Goal: Task Accomplishment & Management: Use online tool/utility

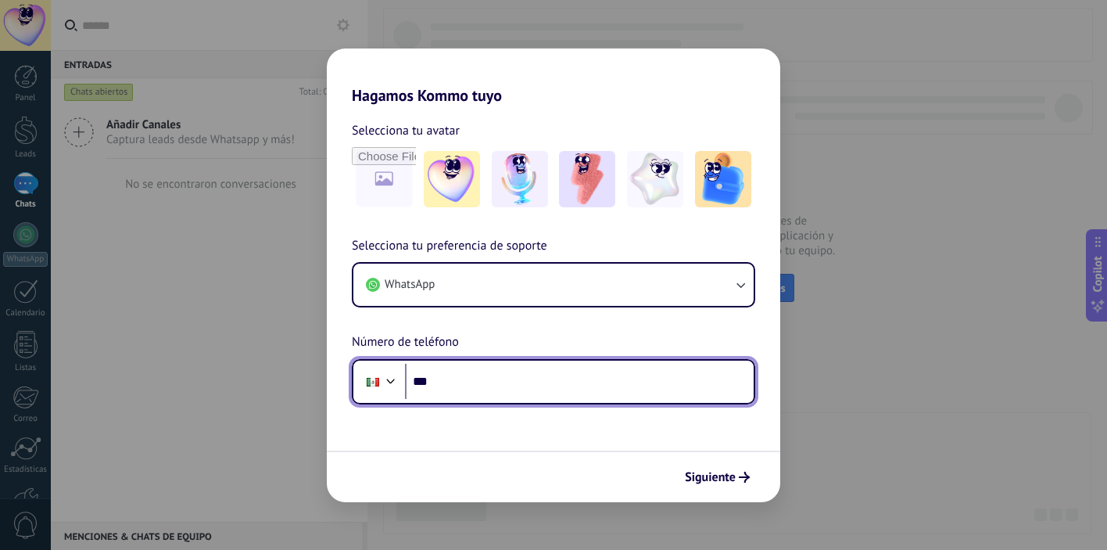
click at [543, 396] on input "***" at bounding box center [579, 382] width 349 height 36
type input "**********"
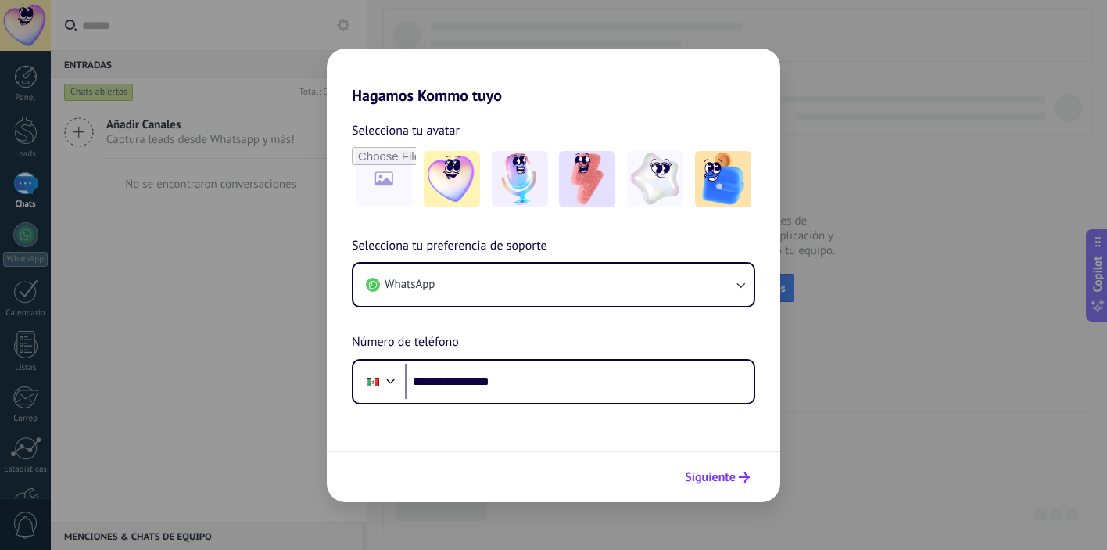
click at [708, 477] on span "Siguiente" at bounding box center [710, 477] width 51 height 11
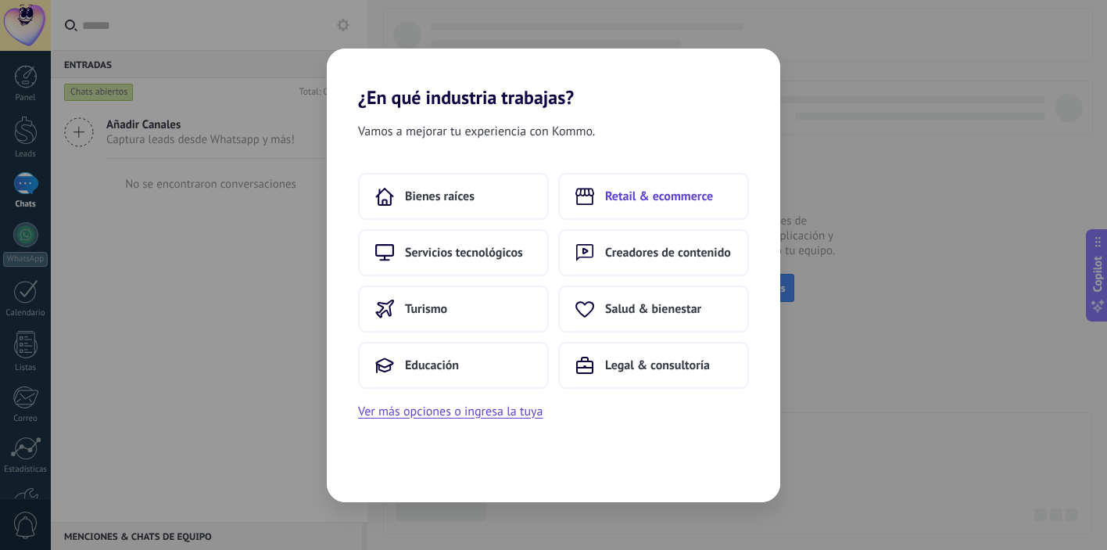
click at [650, 189] on span "Retail & ecommerce" at bounding box center [659, 196] width 108 height 16
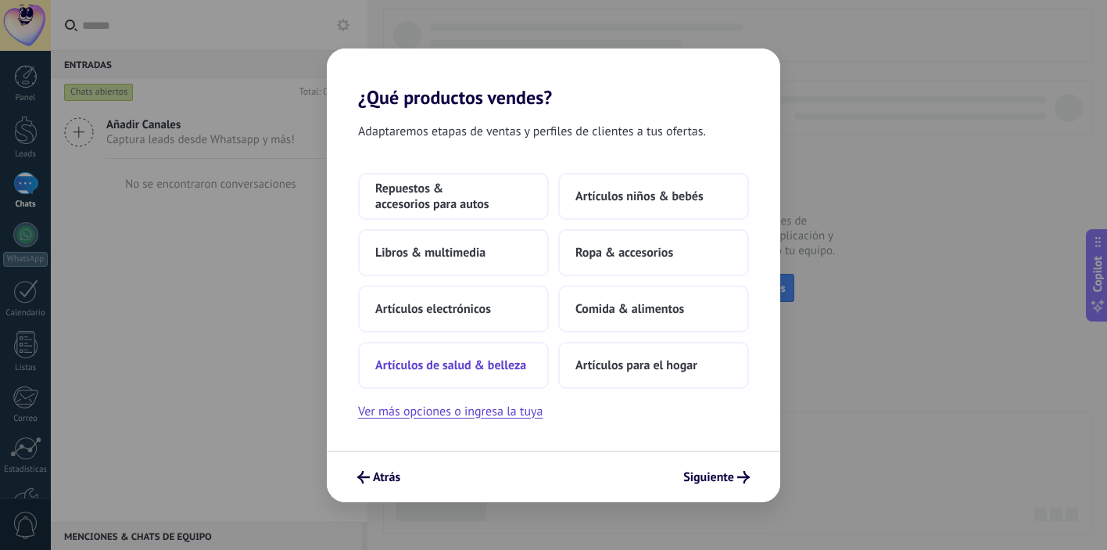
click at [497, 361] on span "Artículos de salud & belleza" at bounding box center [450, 365] width 151 height 16
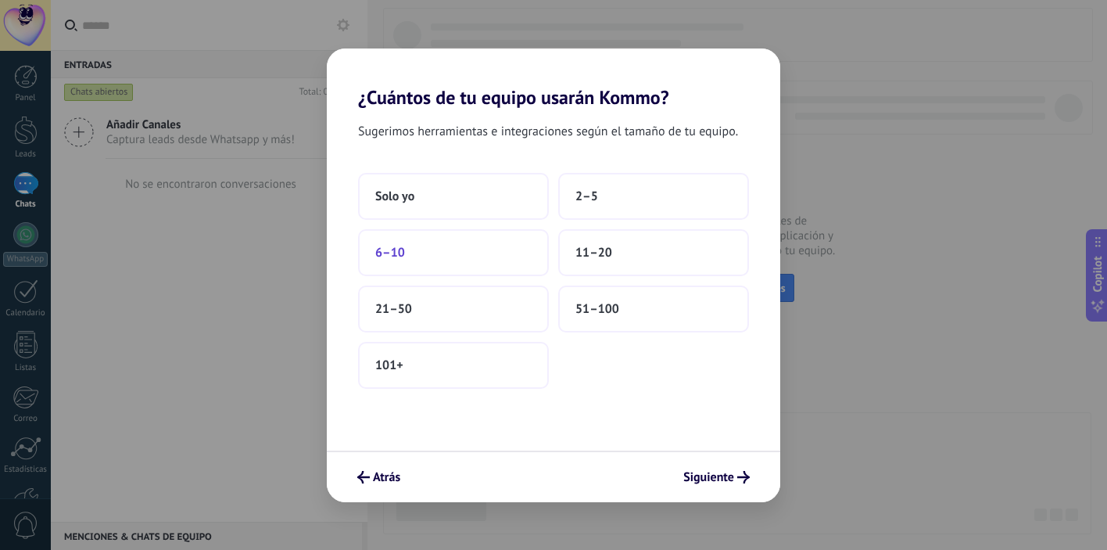
click at [444, 249] on button "6–10" at bounding box center [453, 252] width 191 height 47
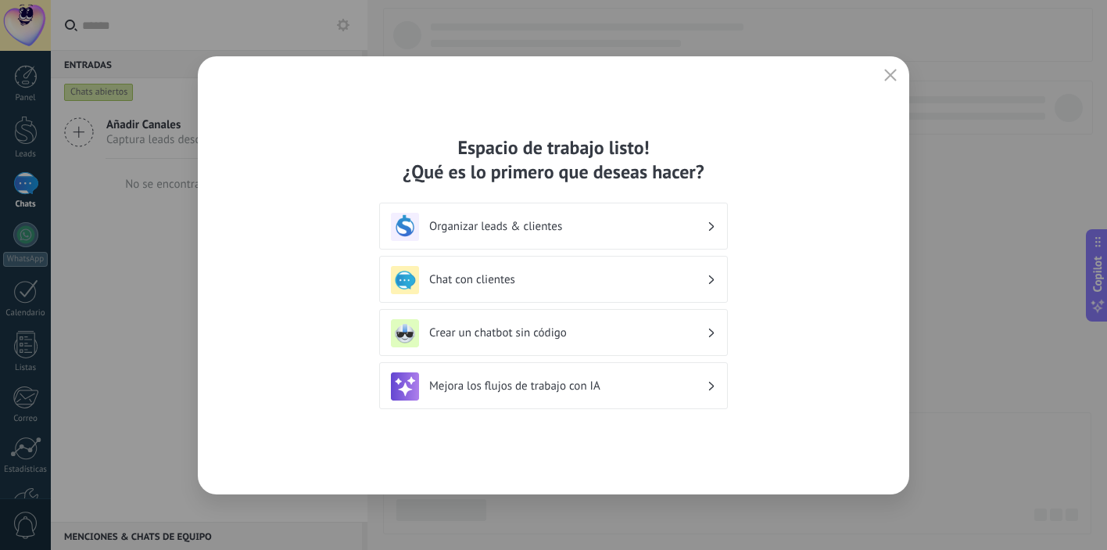
click at [605, 278] on h3 "Chat con clientes" at bounding box center [568, 279] width 278 height 15
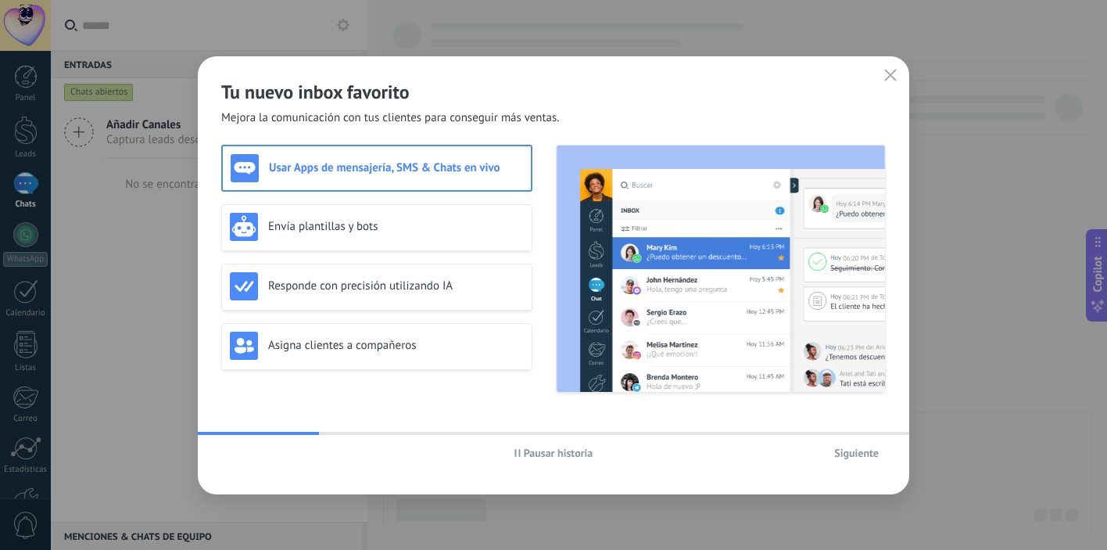
click at [873, 458] on span "Siguiente" at bounding box center [856, 452] width 45 height 11
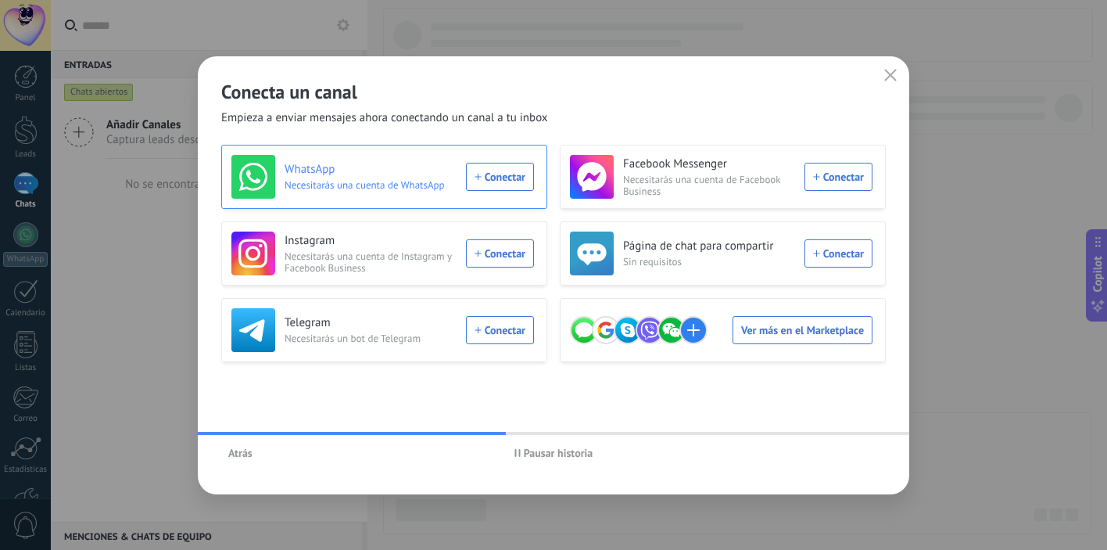
click at [511, 181] on div "WhatsApp Necesitarás una cuenta de WhatsApp Conectar" at bounding box center [382, 177] width 303 height 44
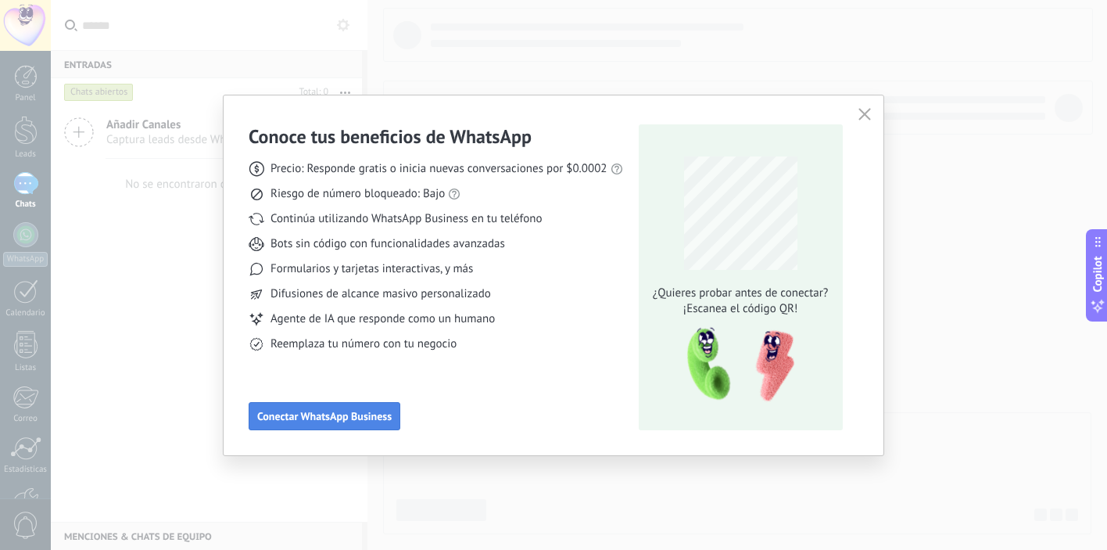
click at [359, 414] on span "Conectar WhatsApp Business" at bounding box center [324, 416] width 134 height 11
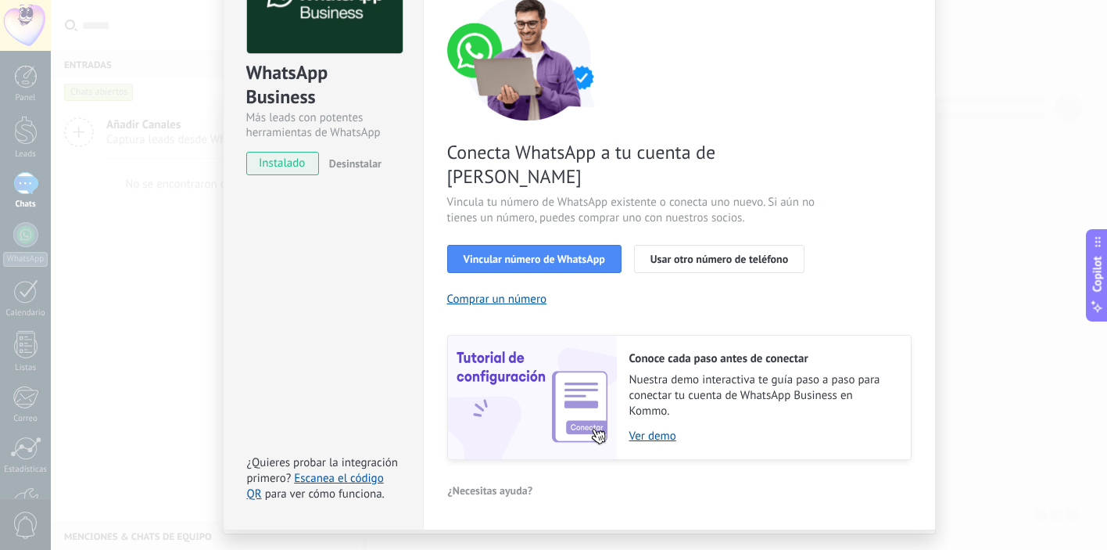
scroll to position [139, 0]
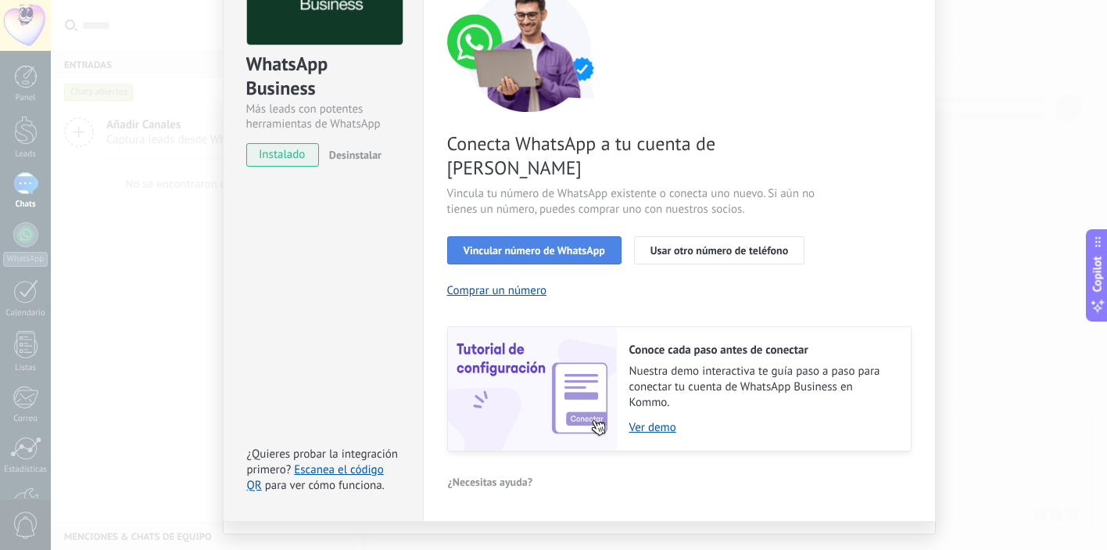
click at [507, 245] on span "Vincular número de WhatsApp" at bounding box center [535, 250] width 142 height 11
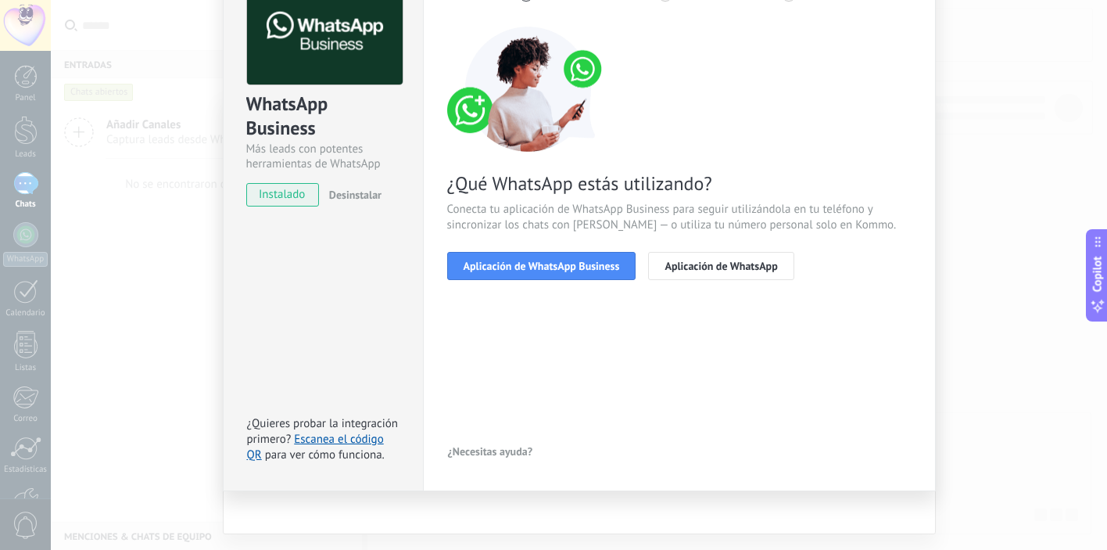
scroll to position [99, 0]
click at [589, 272] on button "Aplicación de WhatsApp Business" at bounding box center [541, 266] width 189 height 28
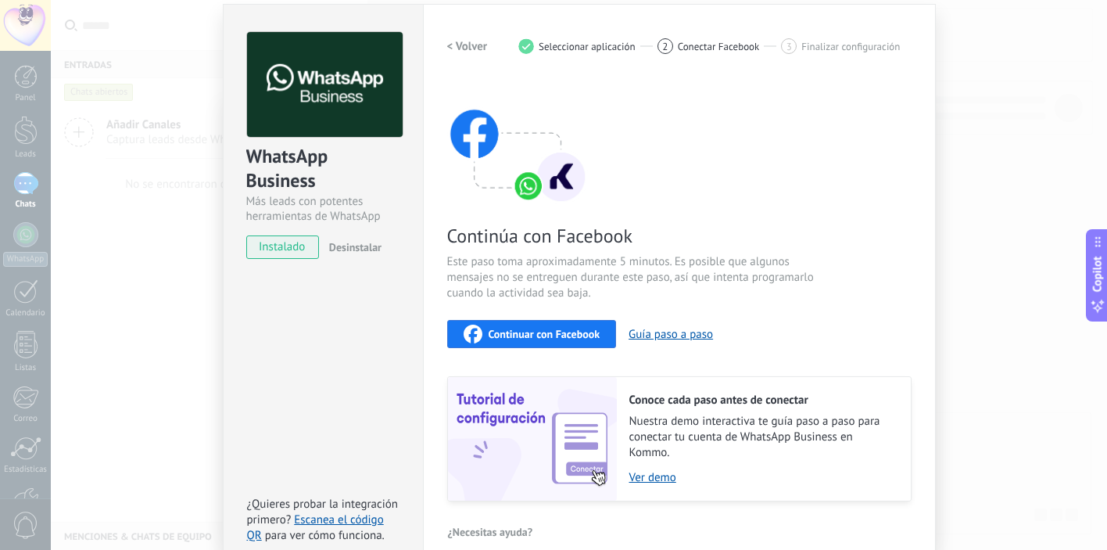
scroll to position [0, 0]
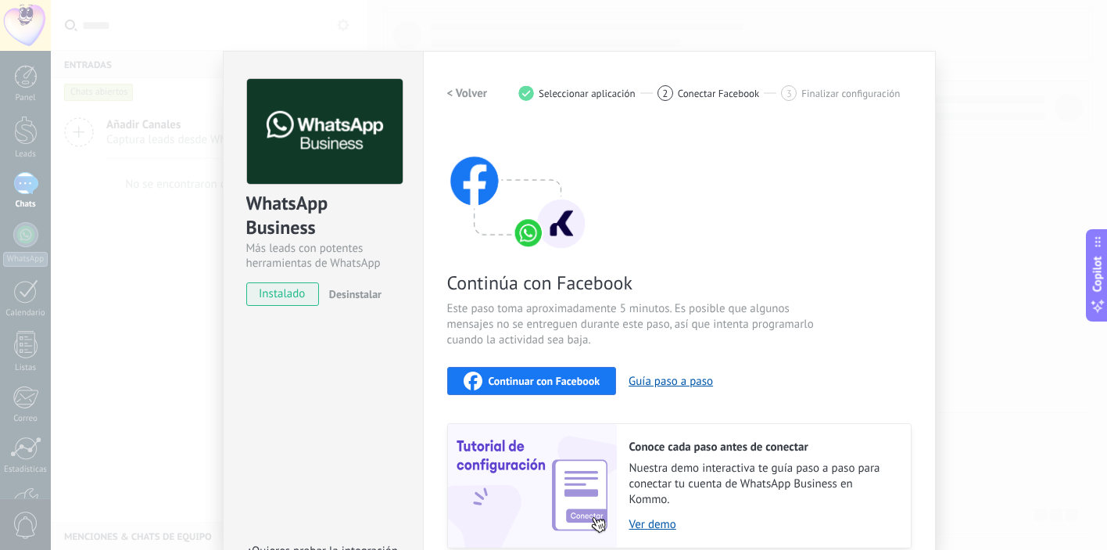
click at [131, 222] on div "WhatsApp Business Más leads con potentes herramientas de WhatsApp instalado Des…" at bounding box center [579, 275] width 1056 height 550
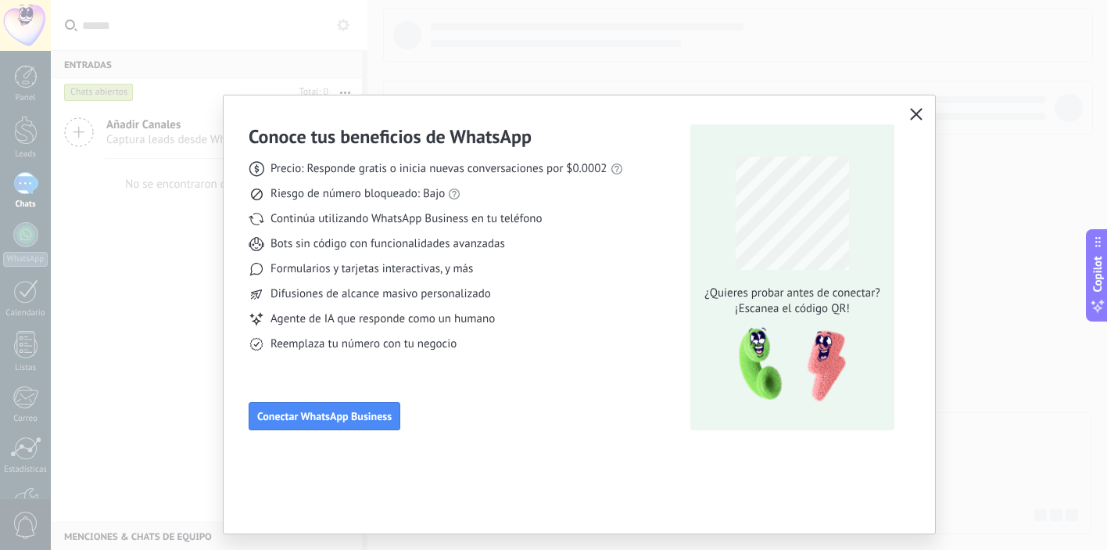
click at [912, 111] on icon "button" at bounding box center [916, 114] width 13 height 13
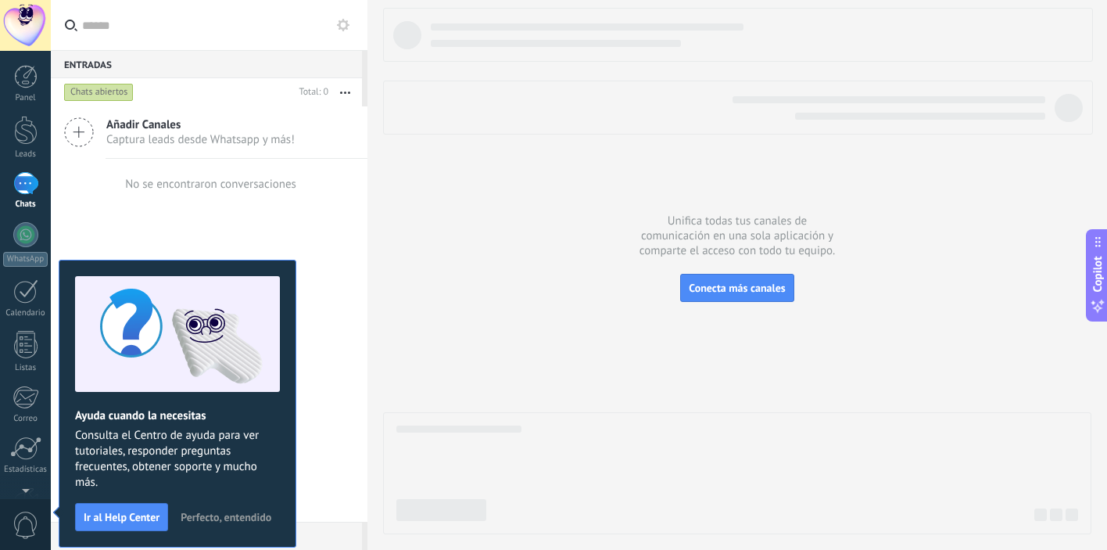
click at [103, 132] on div "Añadir Canales Captura leads desde Whatsapp y más!" at bounding box center [209, 132] width 317 height 52
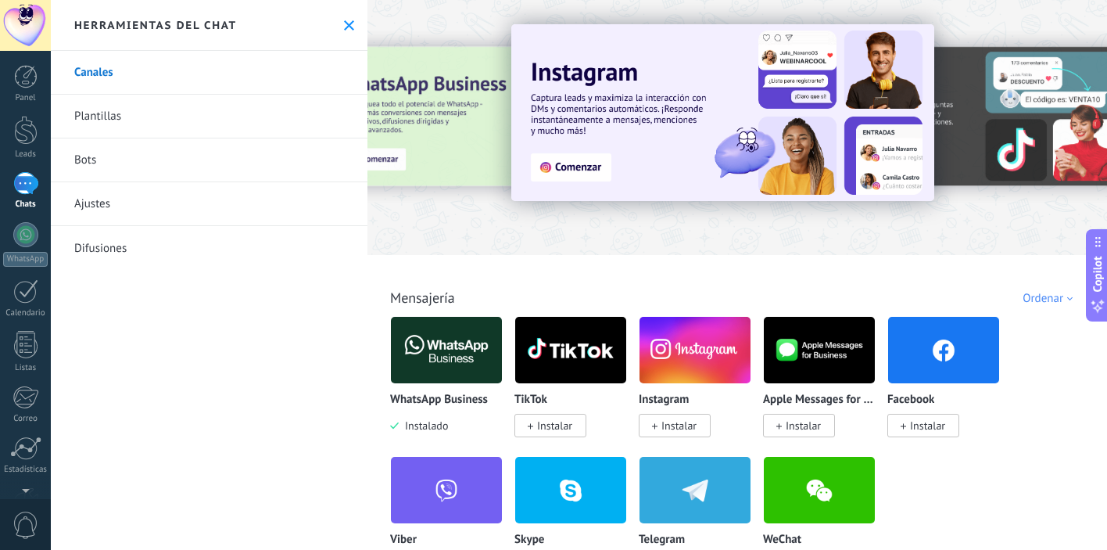
click at [445, 116] on div at bounding box center [354, 126] width 343 height 141
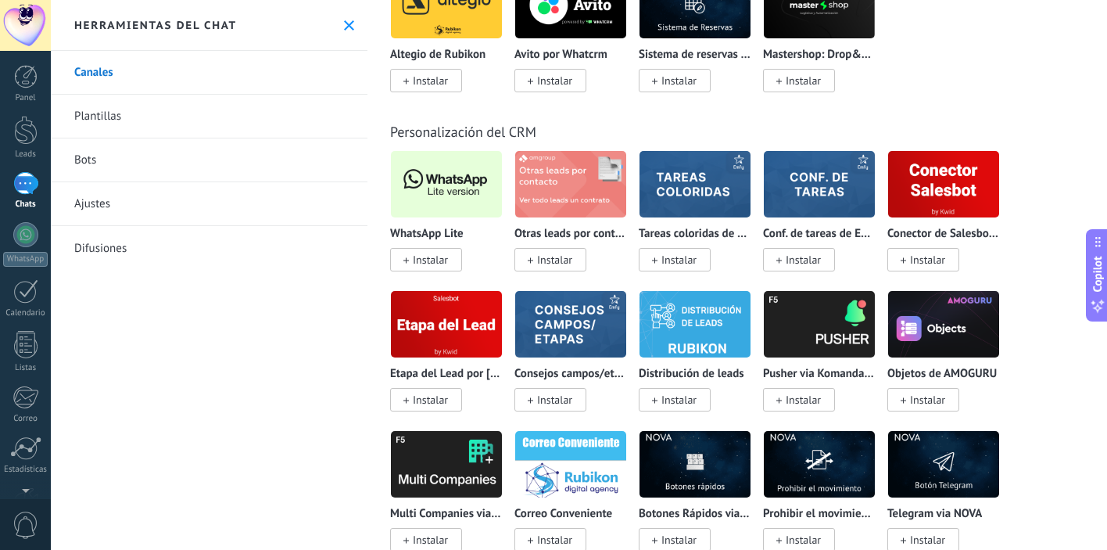
scroll to position [3822, 0]
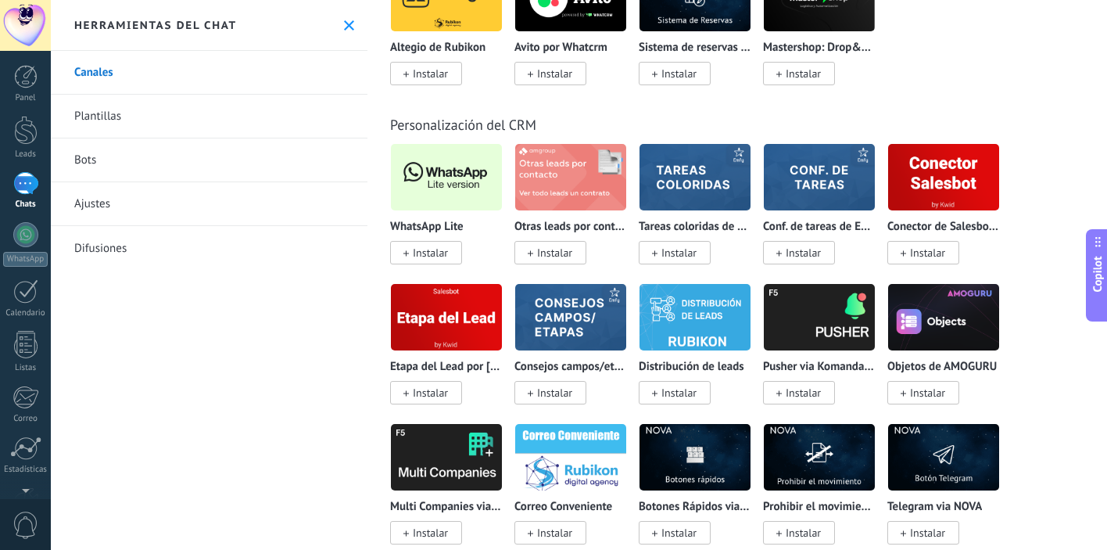
click at [430, 253] on span "Instalar" at bounding box center [430, 253] width 35 height 14
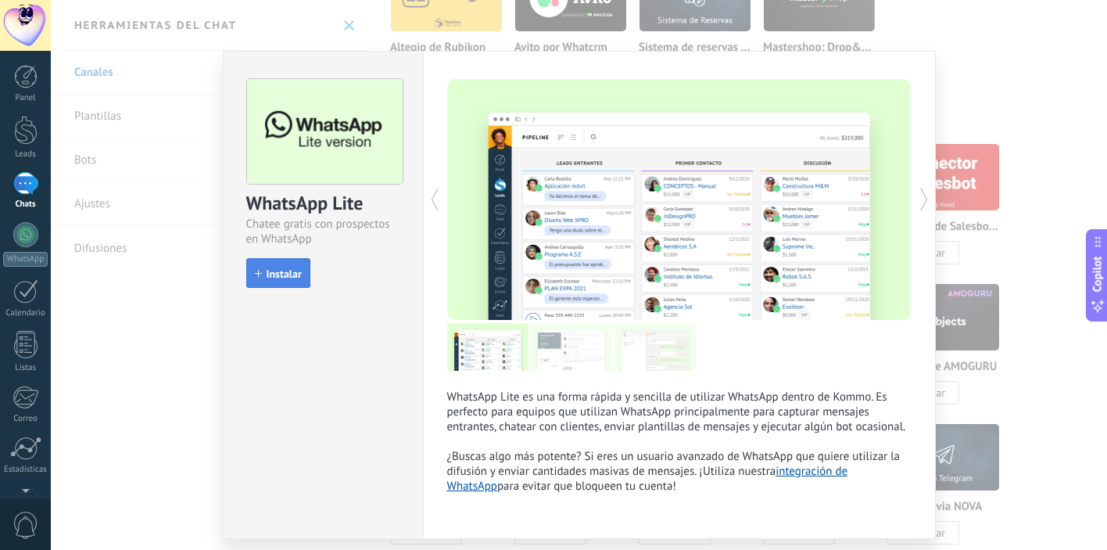
click at [268, 273] on span "Instalar" at bounding box center [284, 273] width 35 height 11
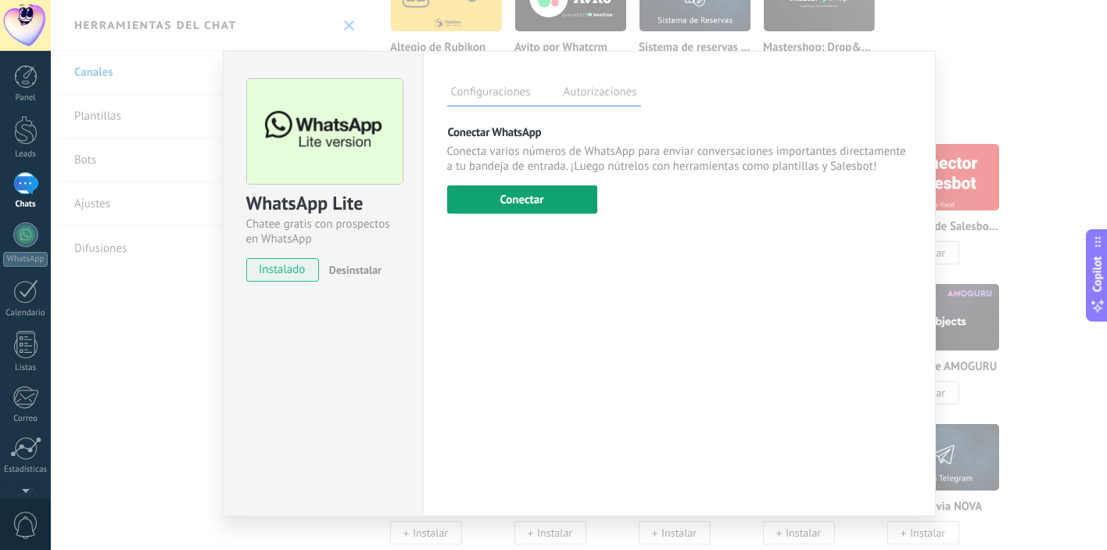
click at [540, 203] on button "Conectar" at bounding box center [522, 199] width 150 height 28
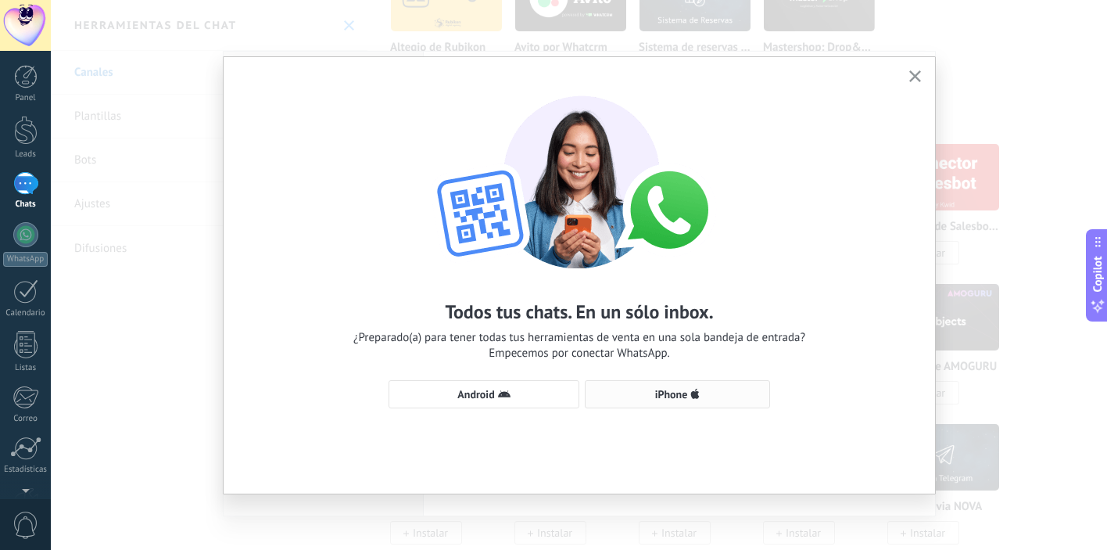
click at [647, 396] on span "iPhone" at bounding box center [678, 394] width 168 height 13
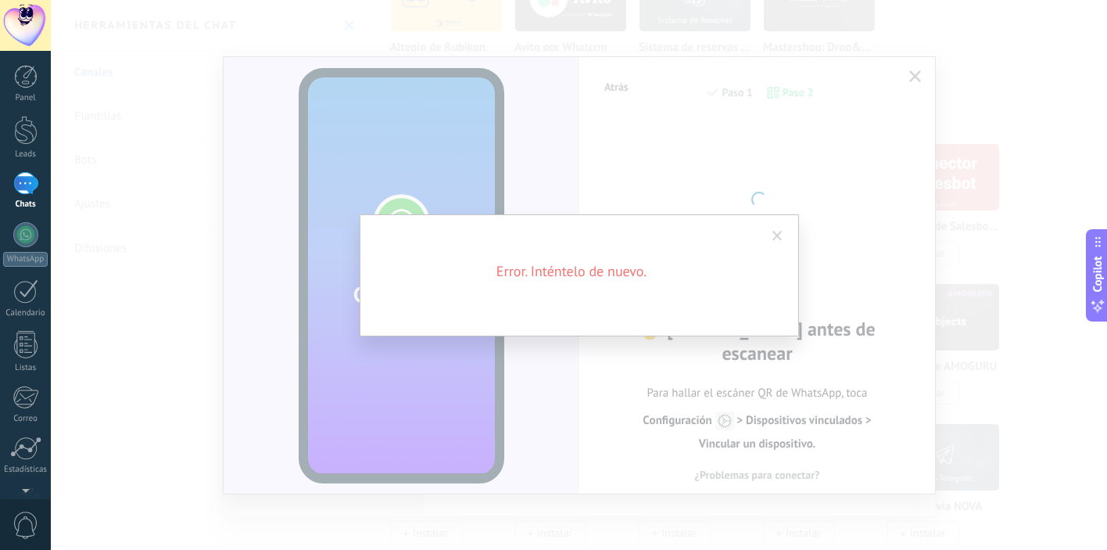
click at [780, 238] on span at bounding box center [778, 236] width 10 height 11
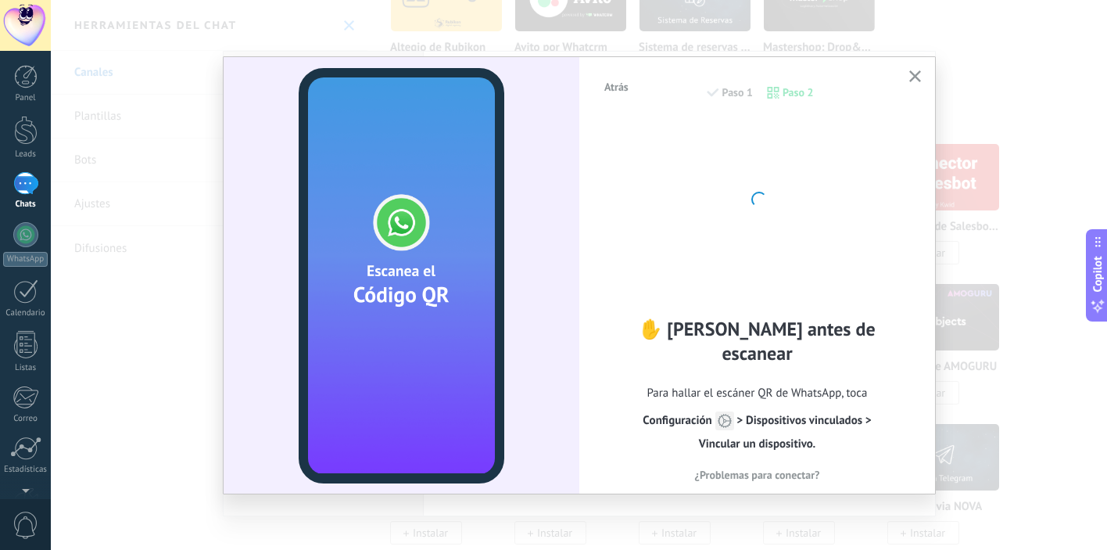
click at [781, 413] on span "Сonfiguración > Dispositivos vinculados > Vincular un dispositivo." at bounding box center [757, 432] width 229 height 38
click at [759, 434] on span "Сonfiguración > Dispositivos vinculados > Vincular un dispositivo." at bounding box center [757, 432] width 229 height 38
click at [736, 92] on div "Atrás Paso 1 Paso 2" at bounding box center [757, 101] width 309 height 40
click at [615, 84] on span "Atrás" at bounding box center [616, 86] width 24 height 11
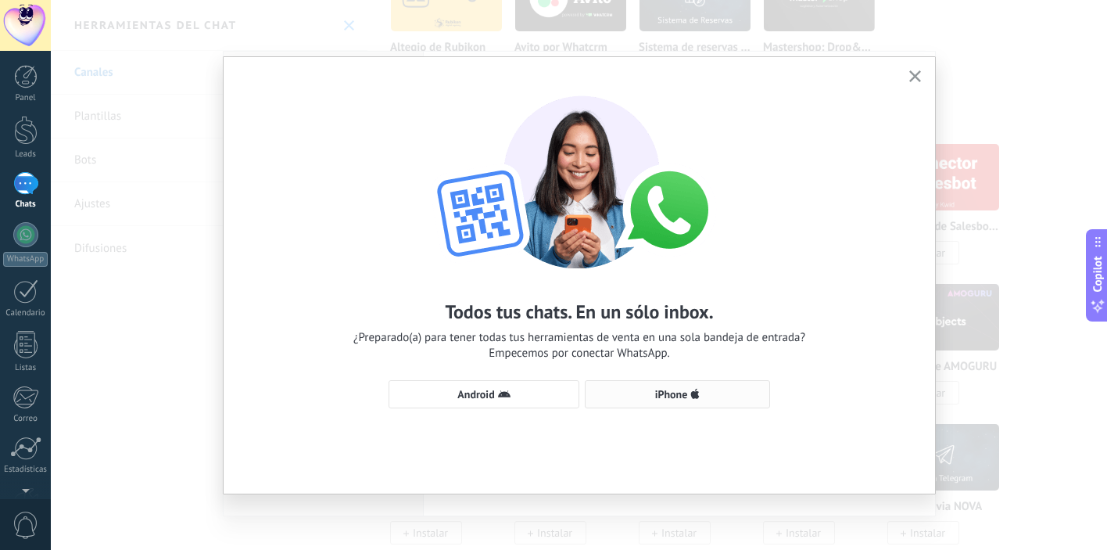
click at [647, 396] on span "iPhone" at bounding box center [678, 394] width 168 height 13
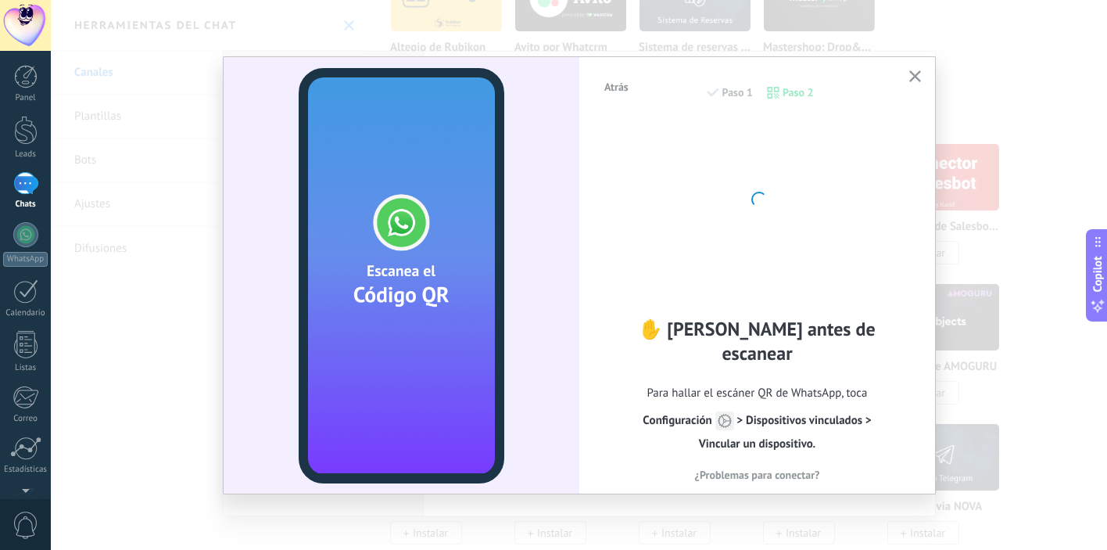
click at [619, 88] on span "Atrás" at bounding box center [616, 86] width 24 height 11
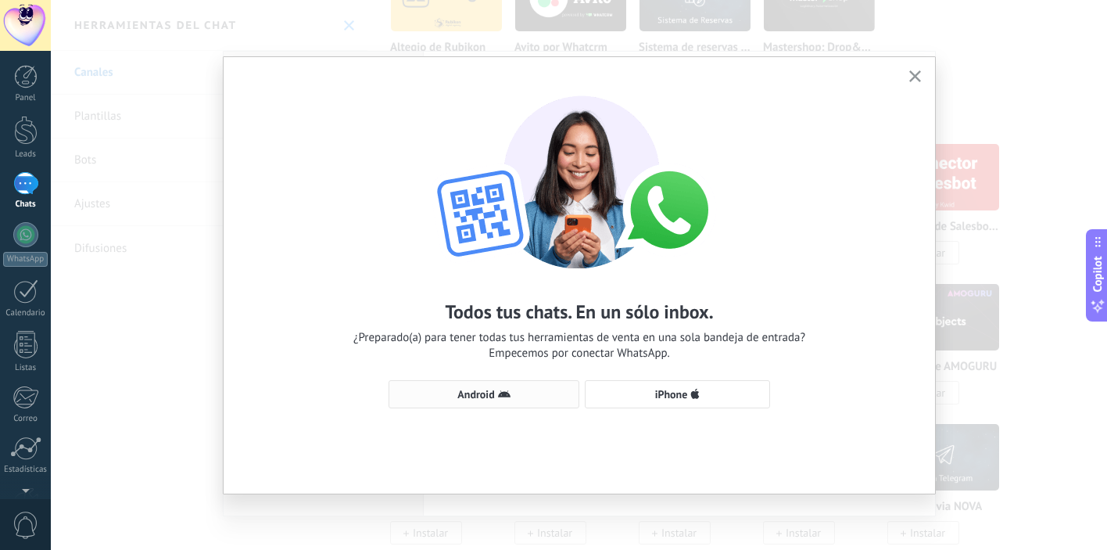
click at [512, 396] on span "Android" at bounding box center [484, 394] width 174 height 13
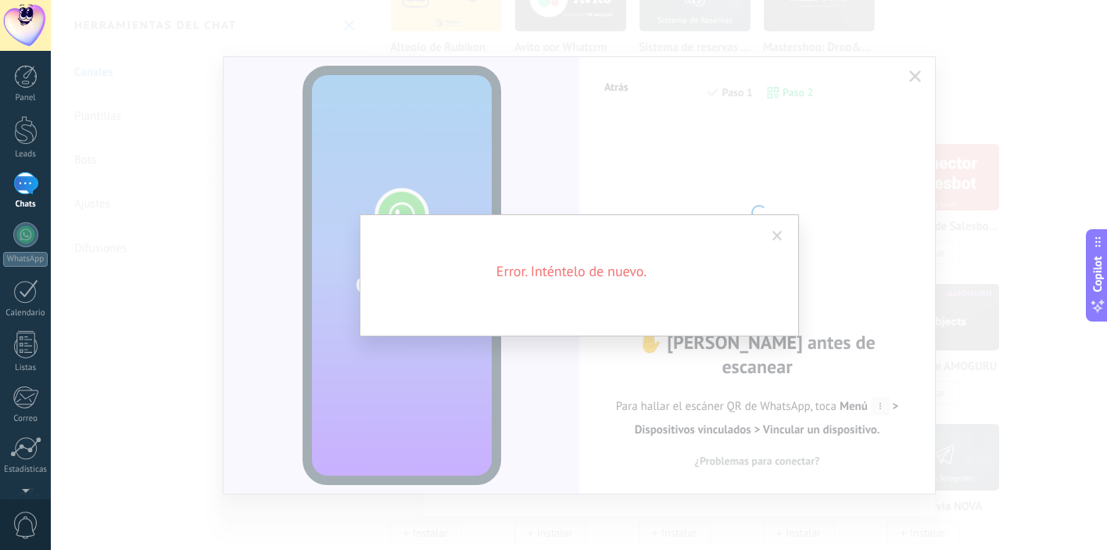
click at [779, 241] on span at bounding box center [778, 236] width 10 height 11
click at [916, 77] on div "Error. Inténtelo de nuevo." at bounding box center [579, 275] width 1056 height 550
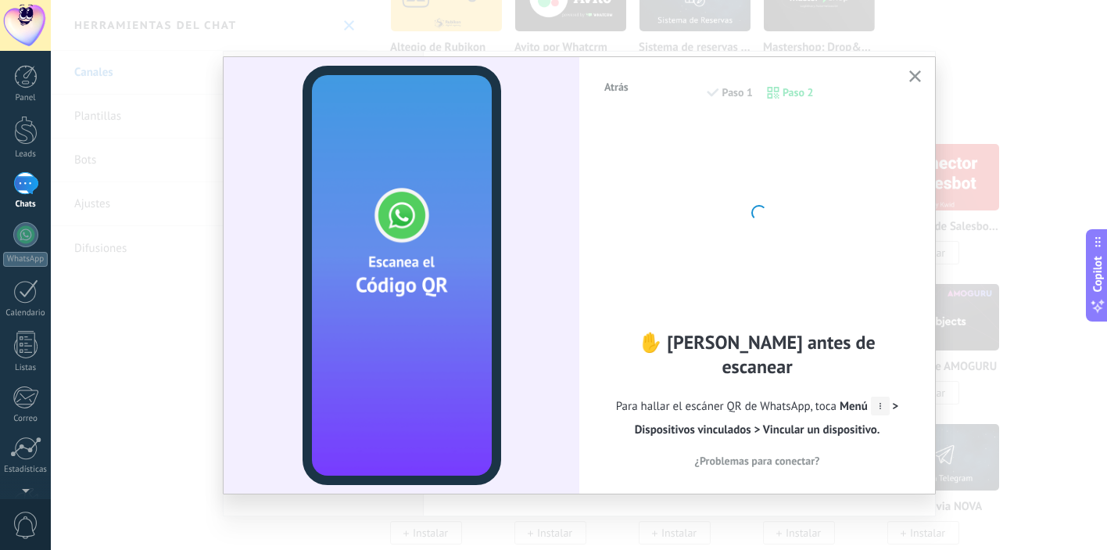
click at [916, 77] on use "button" at bounding box center [915, 76] width 12 height 12
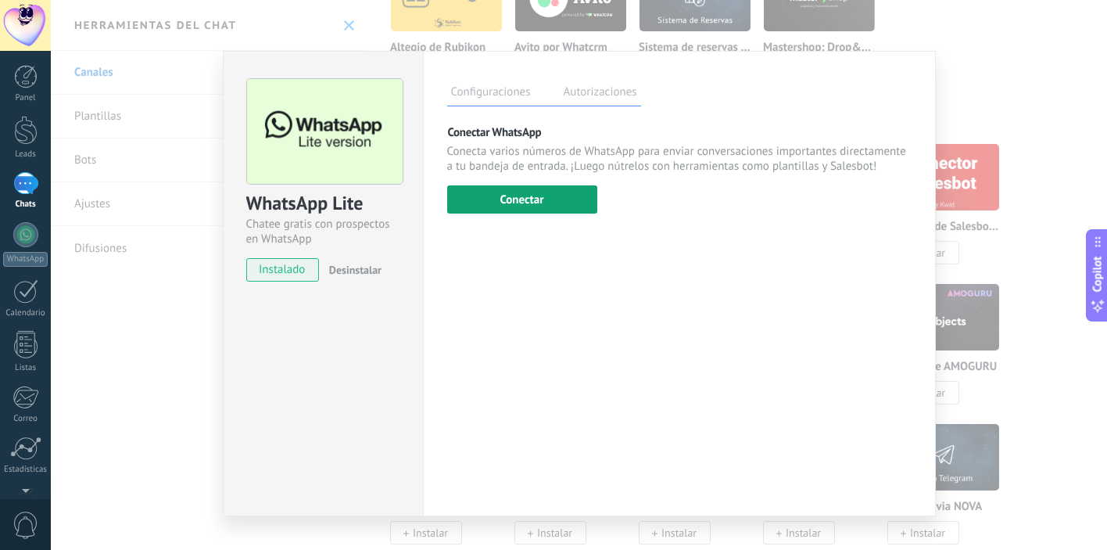
click at [518, 194] on button "Conectar" at bounding box center [522, 199] width 150 height 28
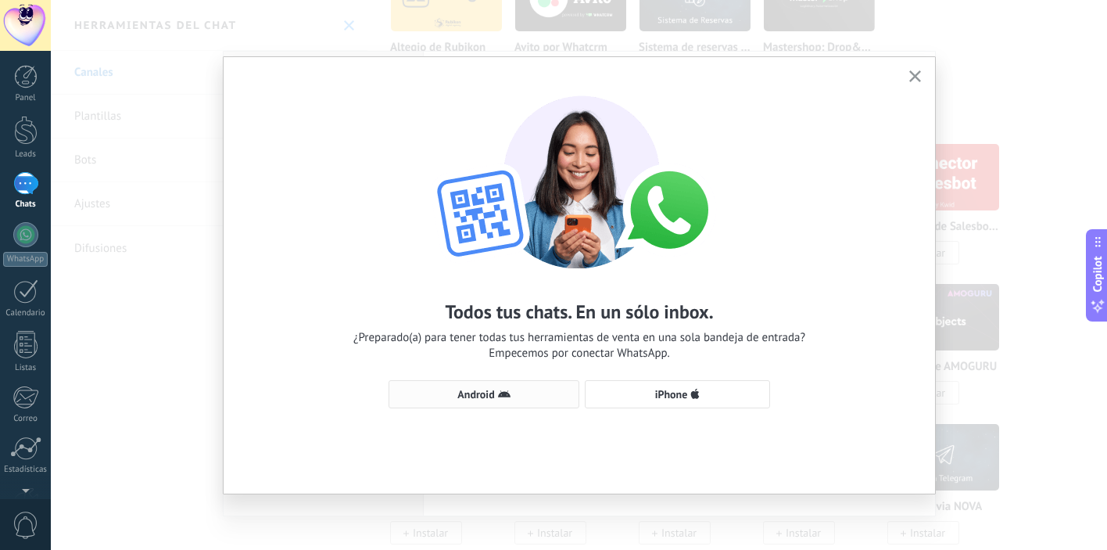
click at [458, 403] on button "Android" at bounding box center [484, 394] width 191 height 28
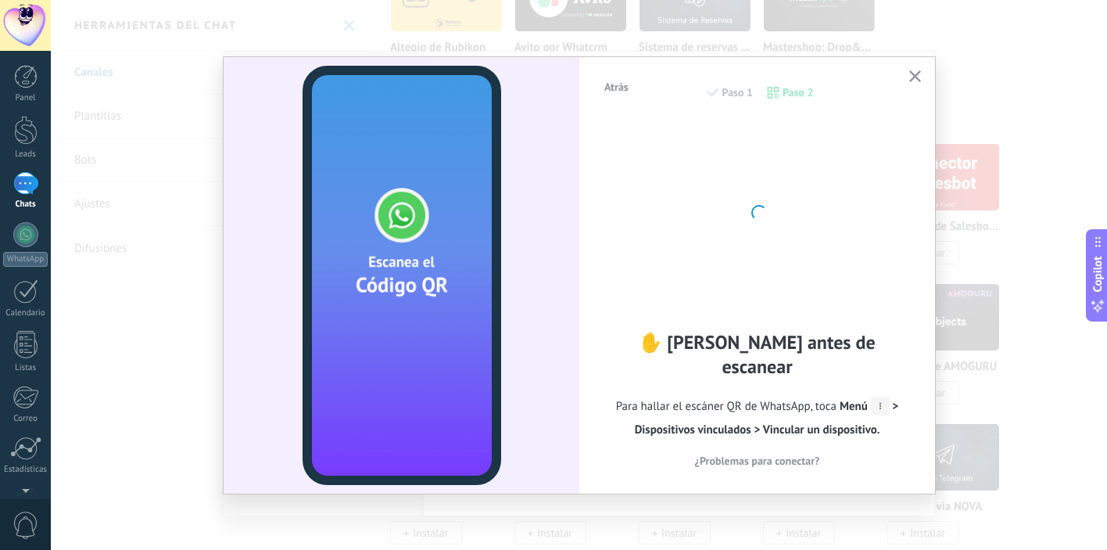
click at [880, 396] on icon at bounding box center [880, 405] width 19 height 19
click at [895, 399] on span "Menú > Dispositivos vinculados > Vincular un dispositivo." at bounding box center [767, 418] width 264 height 38
click at [911, 73] on use "button" at bounding box center [915, 76] width 12 height 12
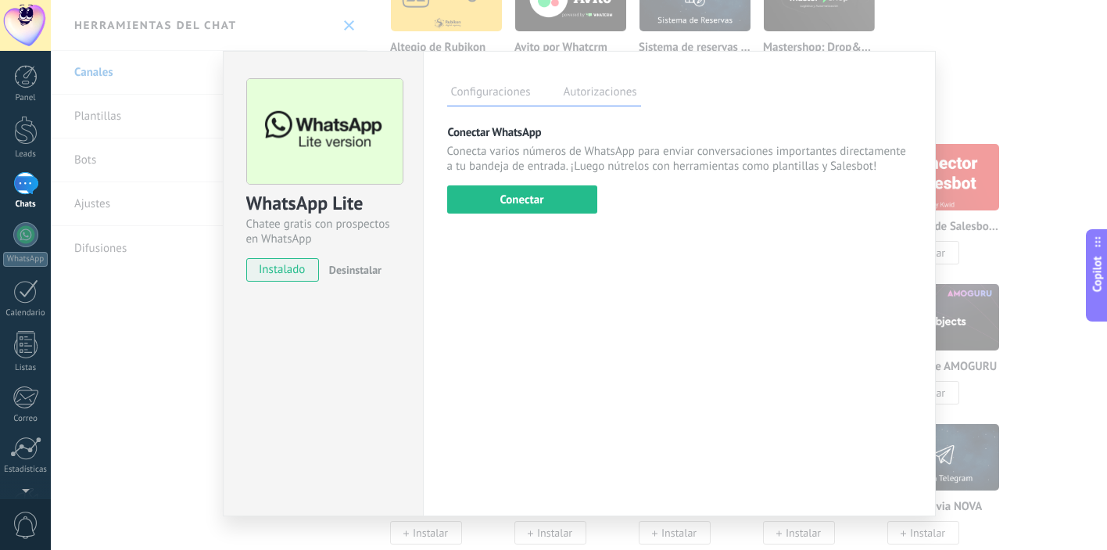
click at [963, 88] on div "WhatsApp Lite Chatee gratis con prospectos en WhatsApp instalado Desinstalar Co…" at bounding box center [579, 275] width 1056 height 550
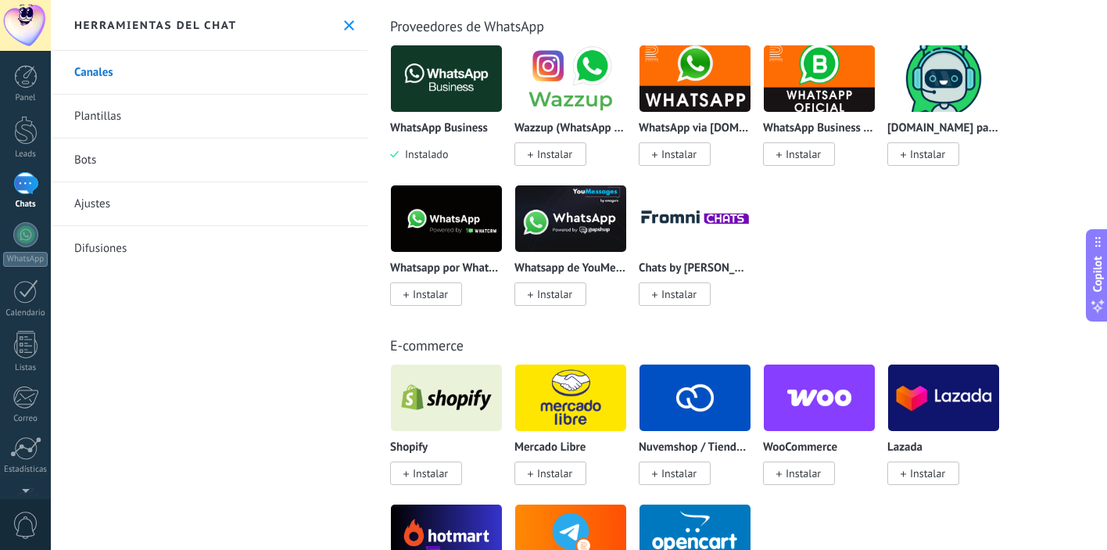
scroll to position [0, 0]
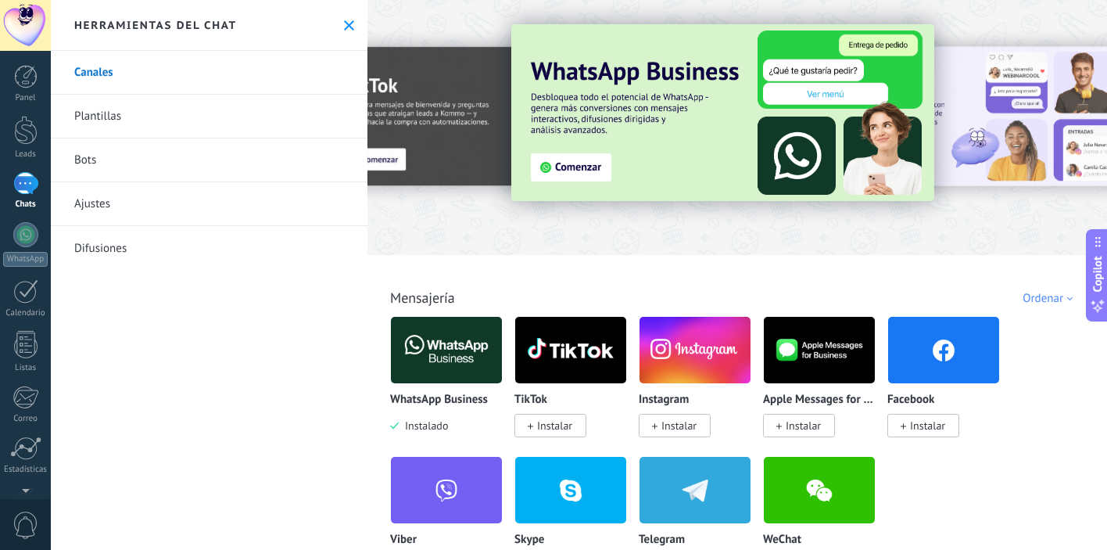
click at [461, 340] on img at bounding box center [446, 350] width 111 height 76
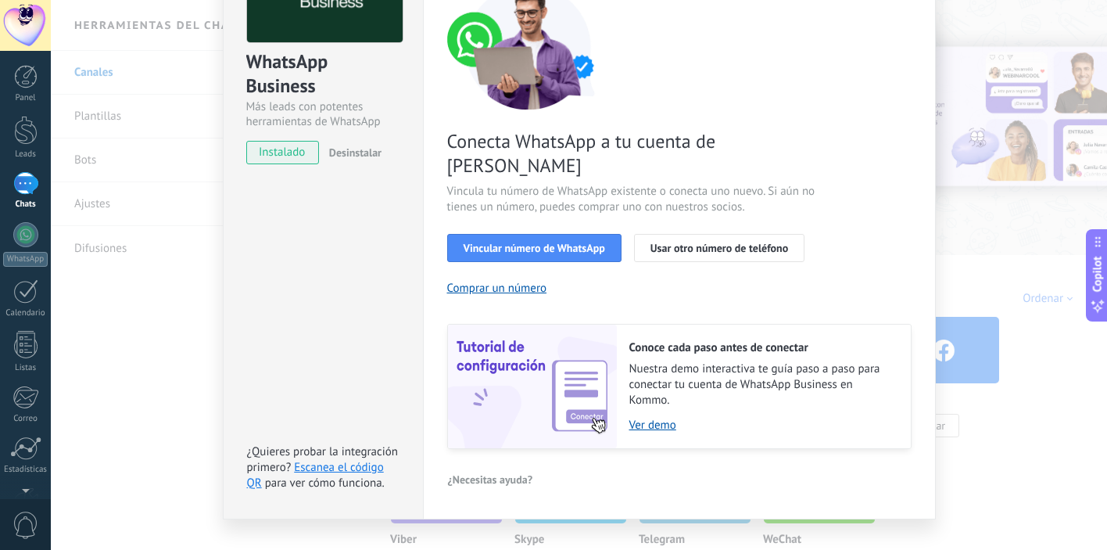
scroll to position [145, 0]
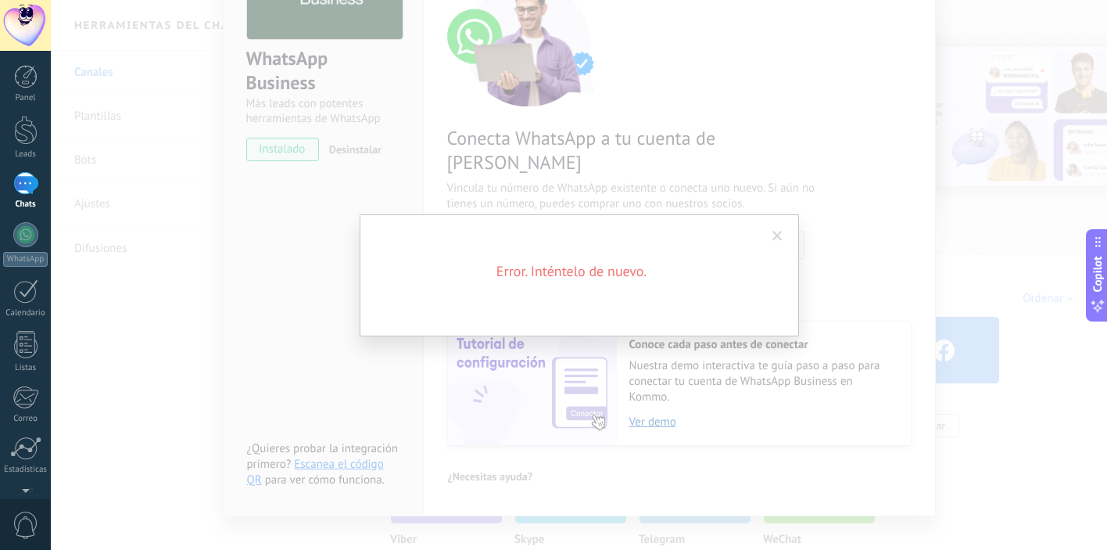
click at [777, 233] on span at bounding box center [778, 236] width 10 height 11
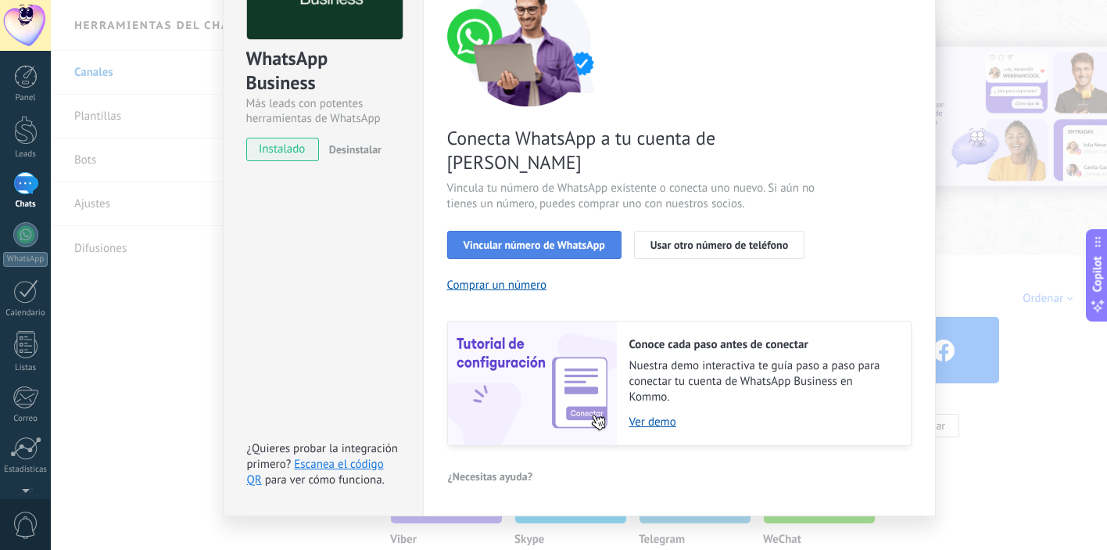
click at [511, 239] on span "Vincular número de WhatsApp" at bounding box center [535, 244] width 142 height 11
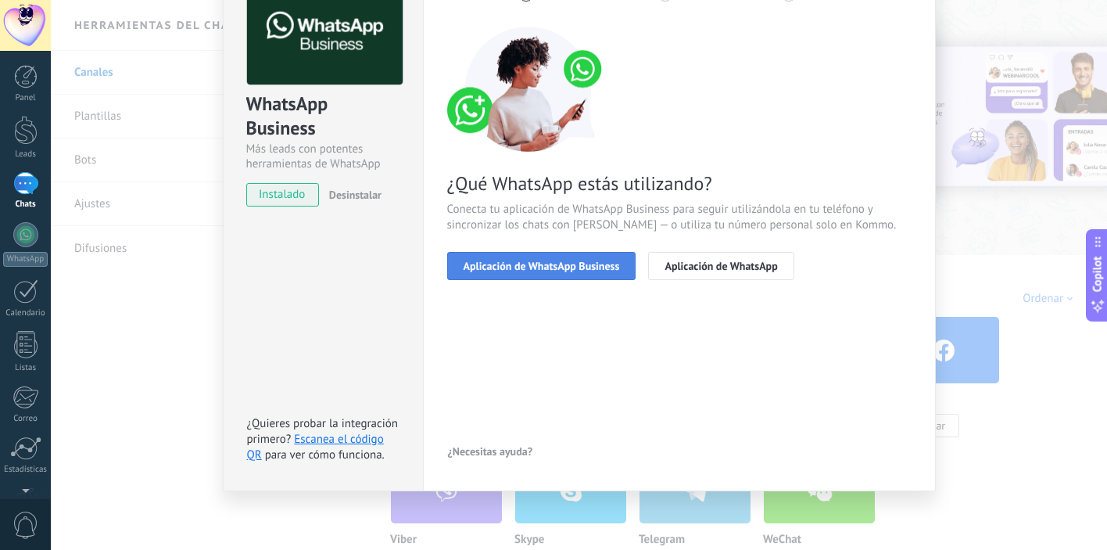
click at [590, 270] on span "Aplicación de WhatsApp Business" at bounding box center [542, 265] width 156 height 11
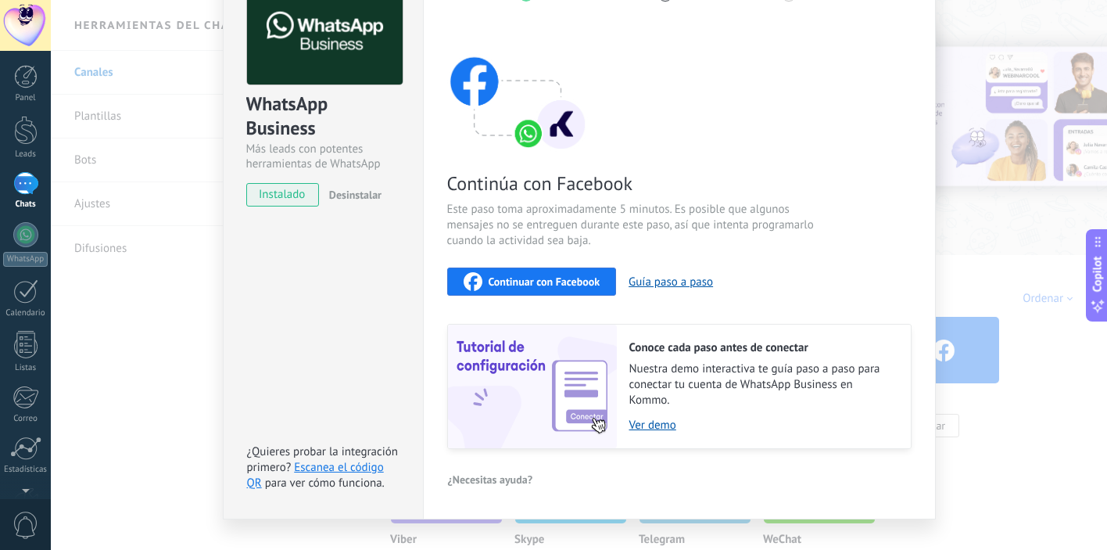
click at [639, 242] on span "Este paso toma aproximadamente 5 minutos. Es posible que algunos mensajes no se…" at bounding box center [633, 225] width 372 height 47
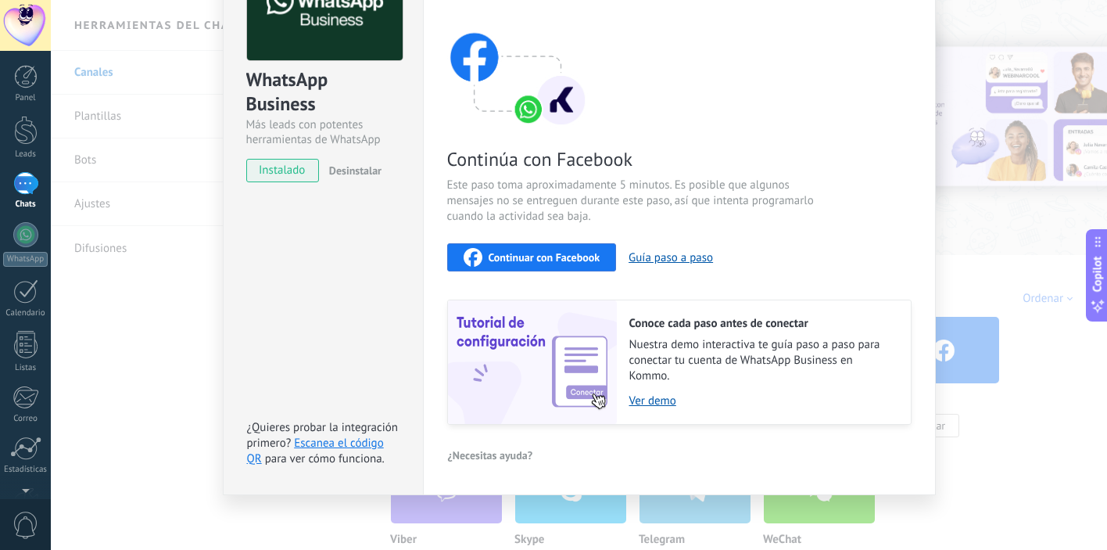
scroll to position [127, 0]
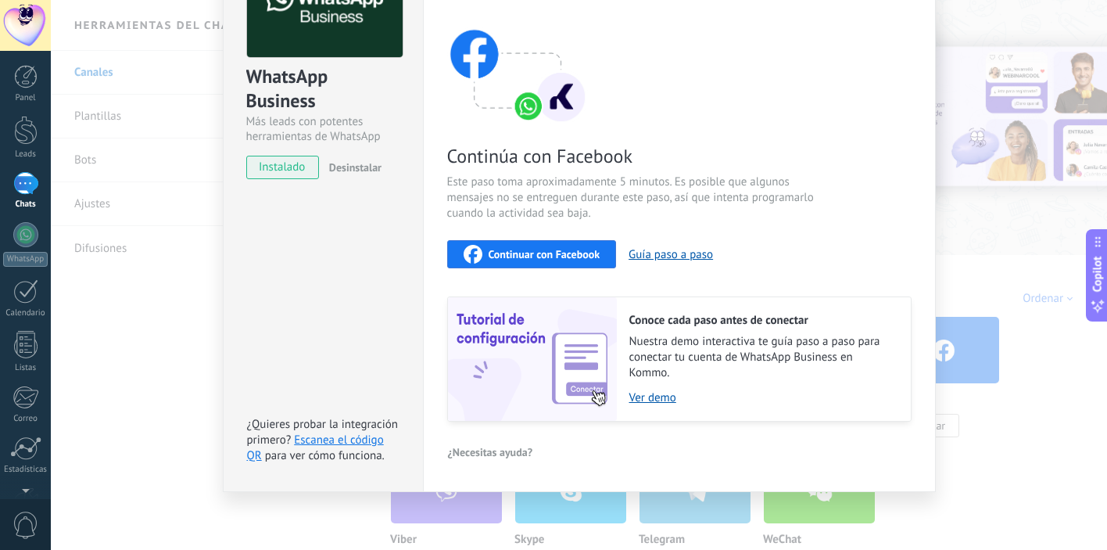
click at [565, 253] on span "Continuar con Facebook" at bounding box center [545, 254] width 112 height 11
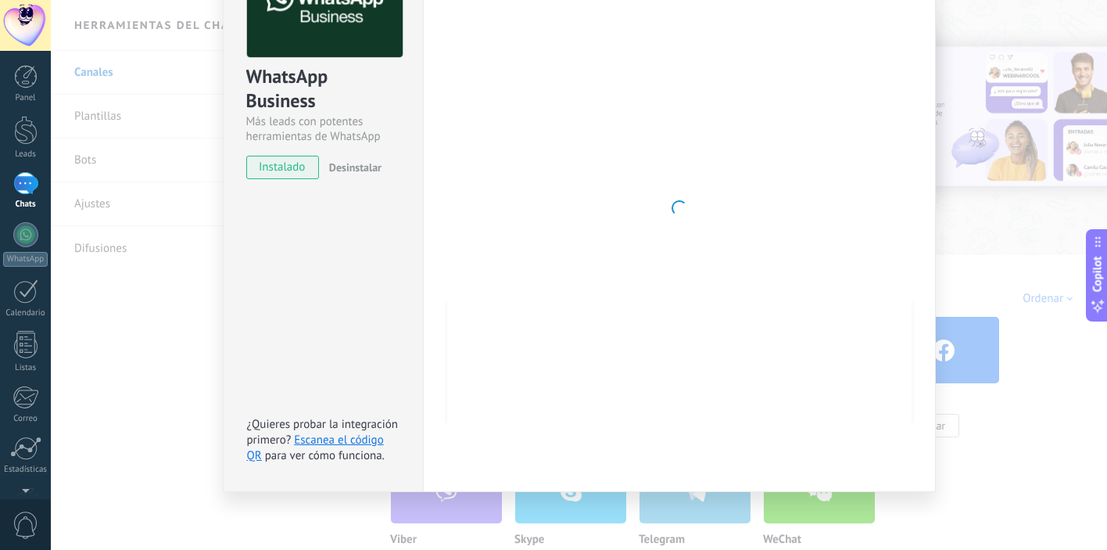
scroll to position [0, 0]
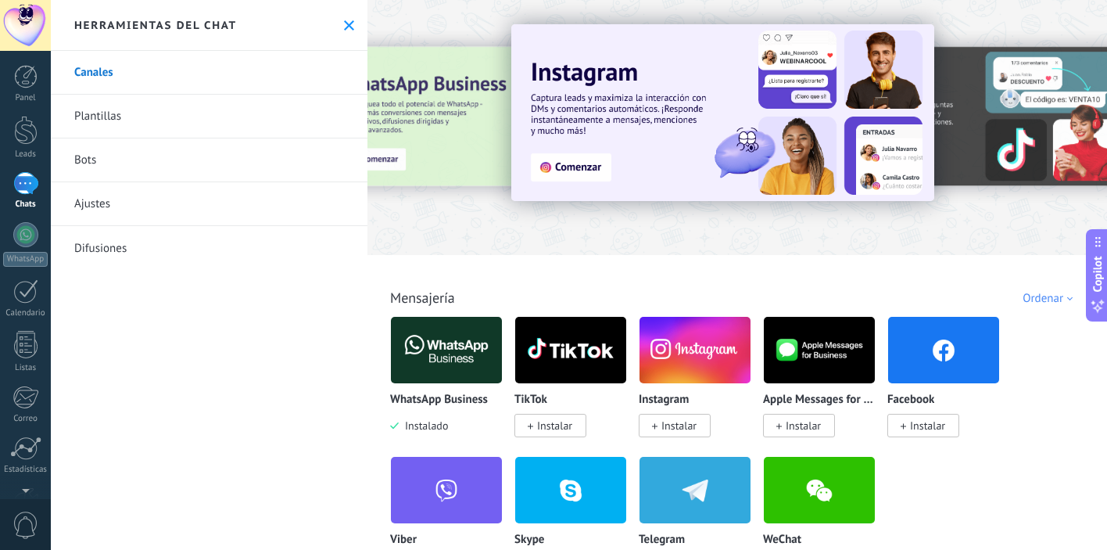
click at [449, 353] on img at bounding box center [446, 350] width 111 height 76
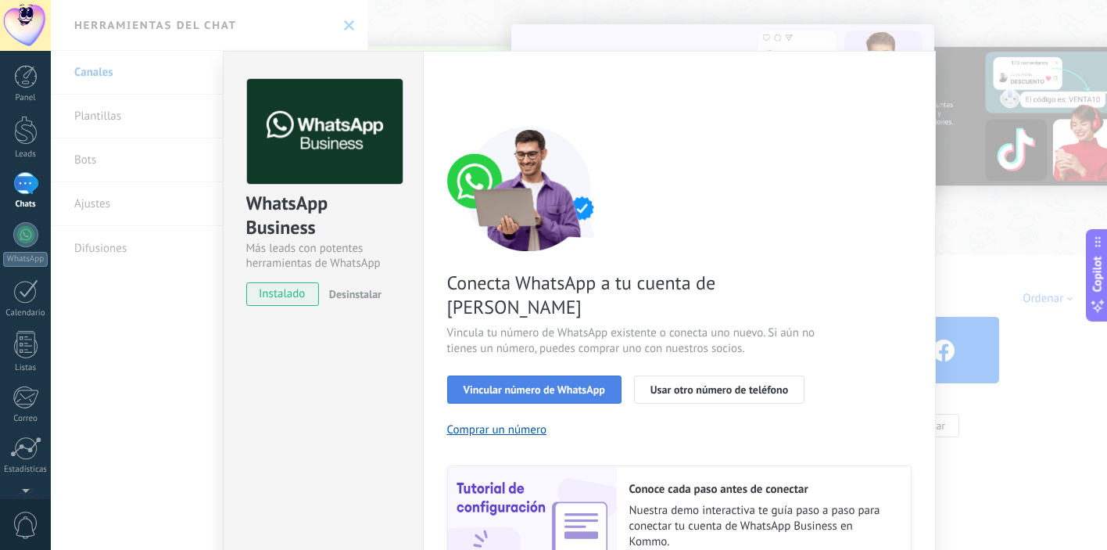
click at [552, 384] on span "Vincular número de WhatsApp" at bounding box center [535, 389] width 142 height 11
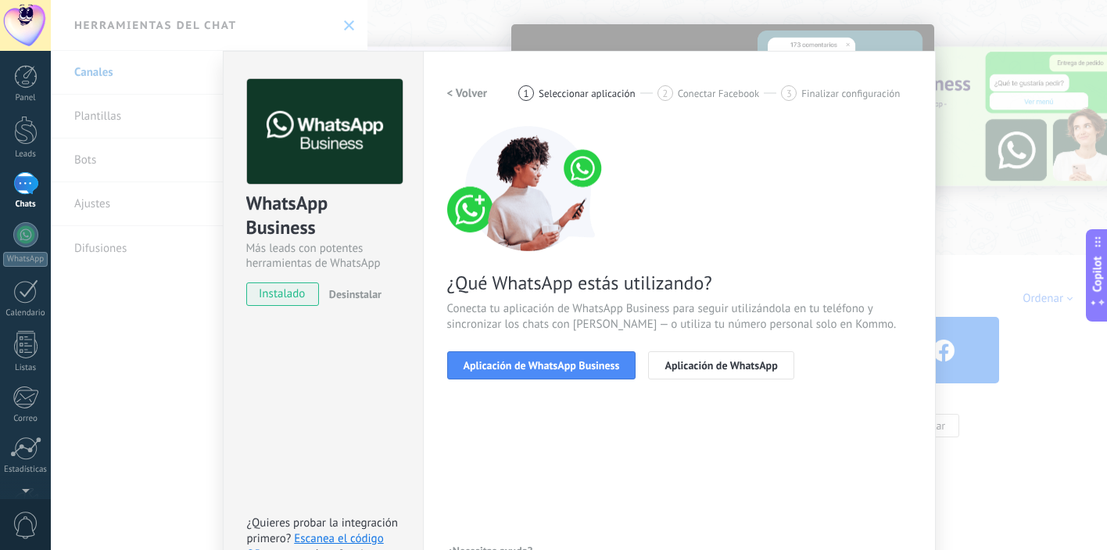
click at [552, 360] on span "Aplicación de WhatsApp Business" at bounding box center [542, 365] width 156 height 11
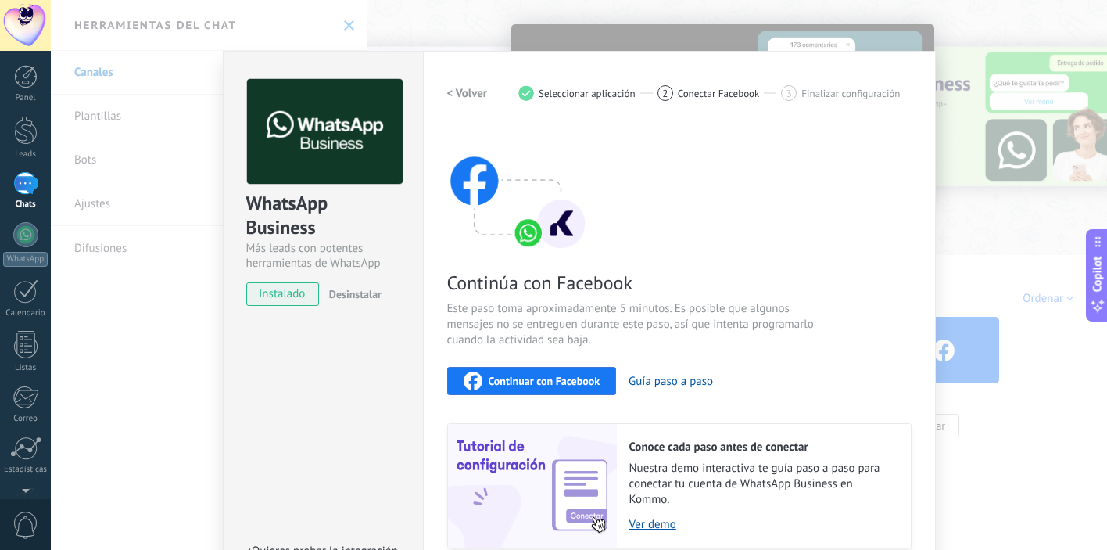
click at [548, 379] on span "Continuar con Facebook" at bounding box center [545, 380] width 112 height 11
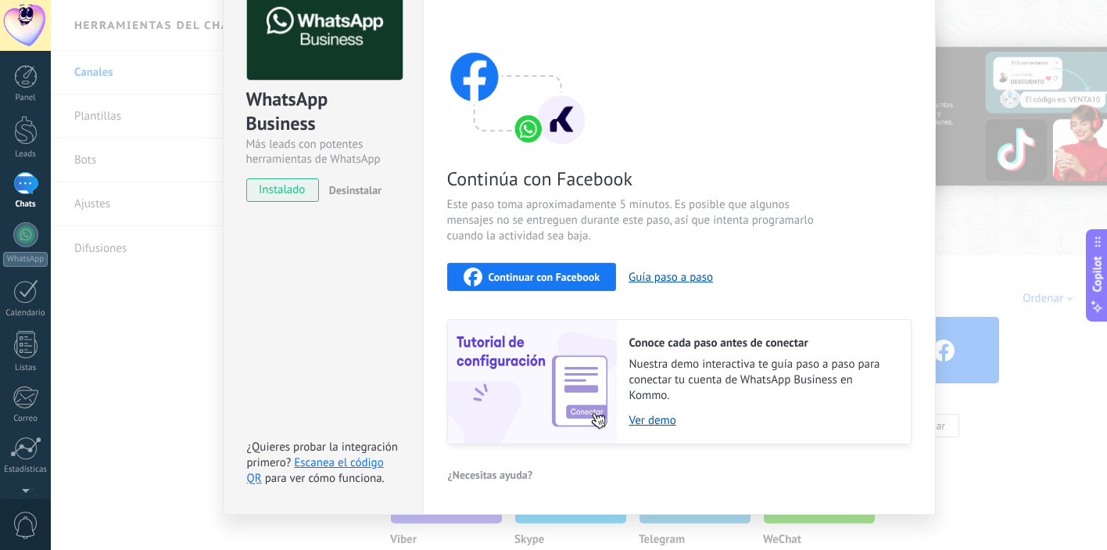
scroll to position [127, 0]
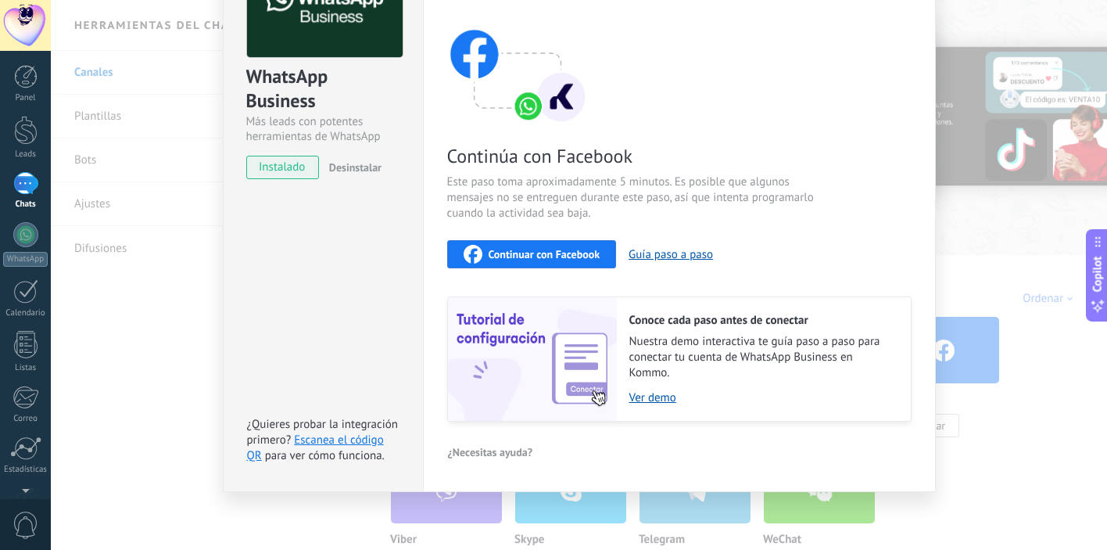
click at [572, 258] on span "Continuar con Facebook" at bounding box center [545, 254] width 112 height 11
